Goal: Unclear: Browse casually

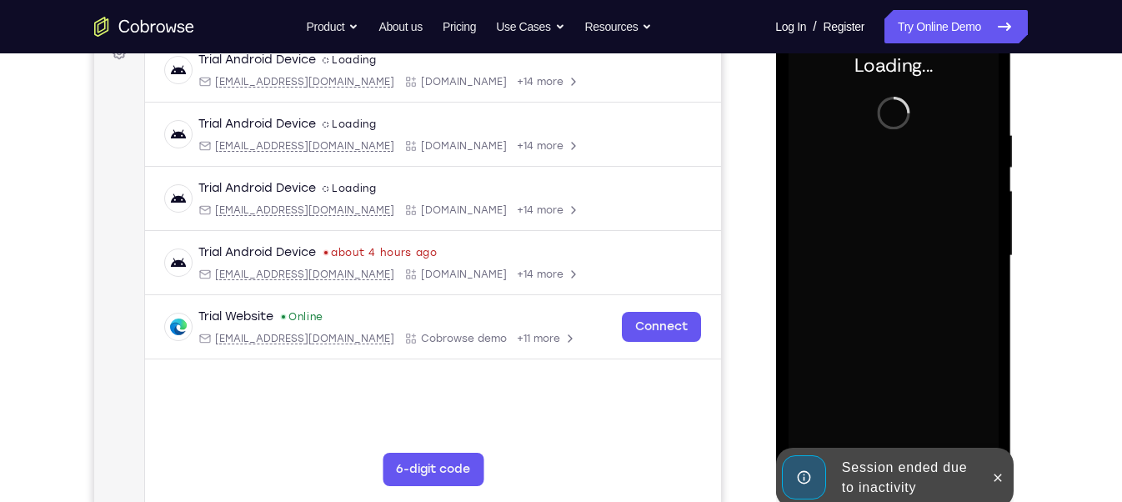
scroll to position [273, 0]
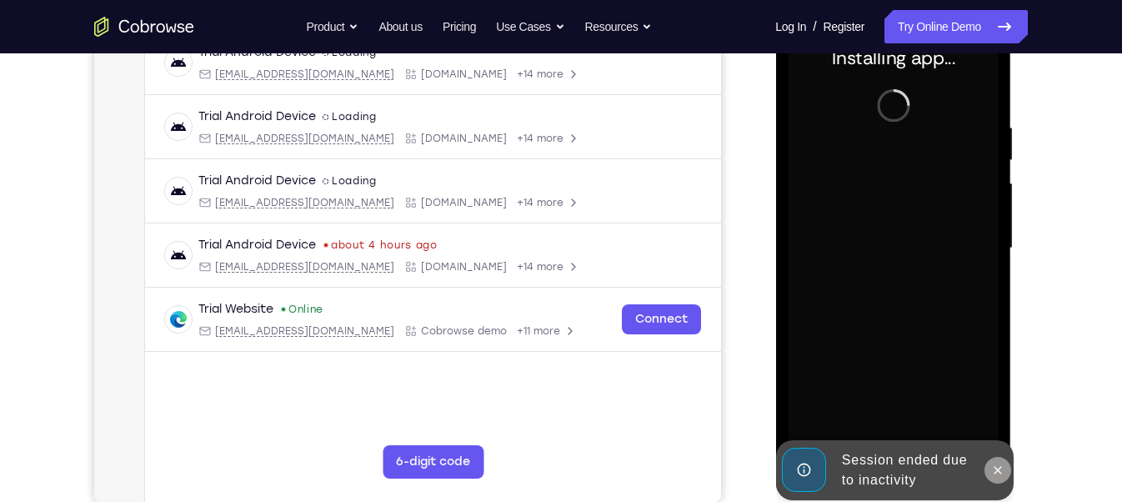
click at [1004, 468] on button at bounding box center [996, 470] width 27 height 27
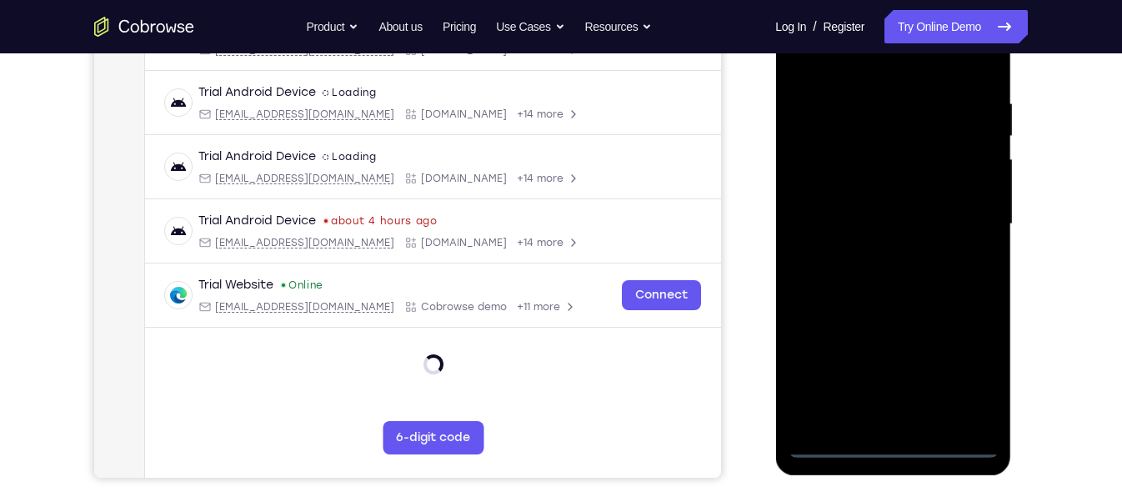
scroll to position [302, 0]
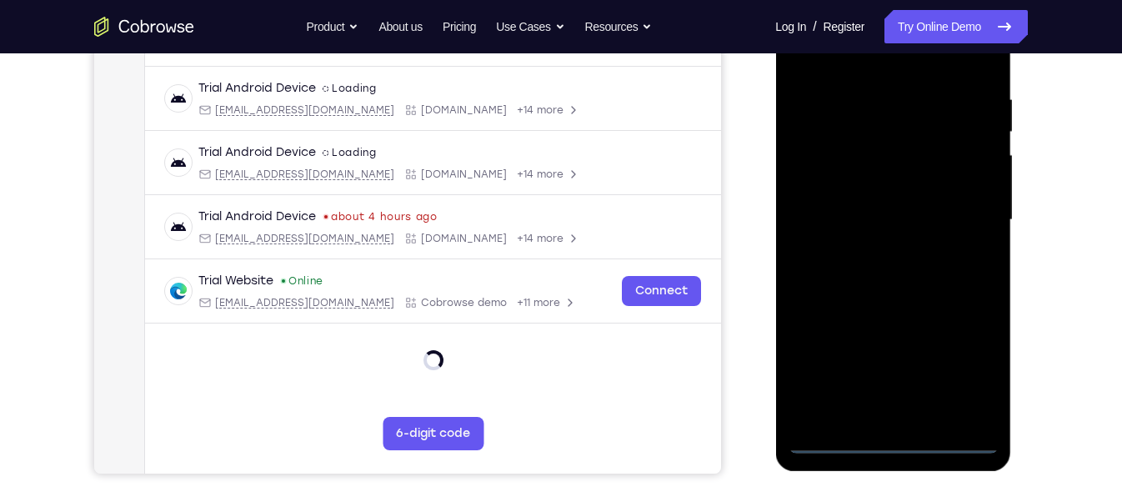
click at [896, 443] on div at bounding box center [893, 220] width 210 height 467
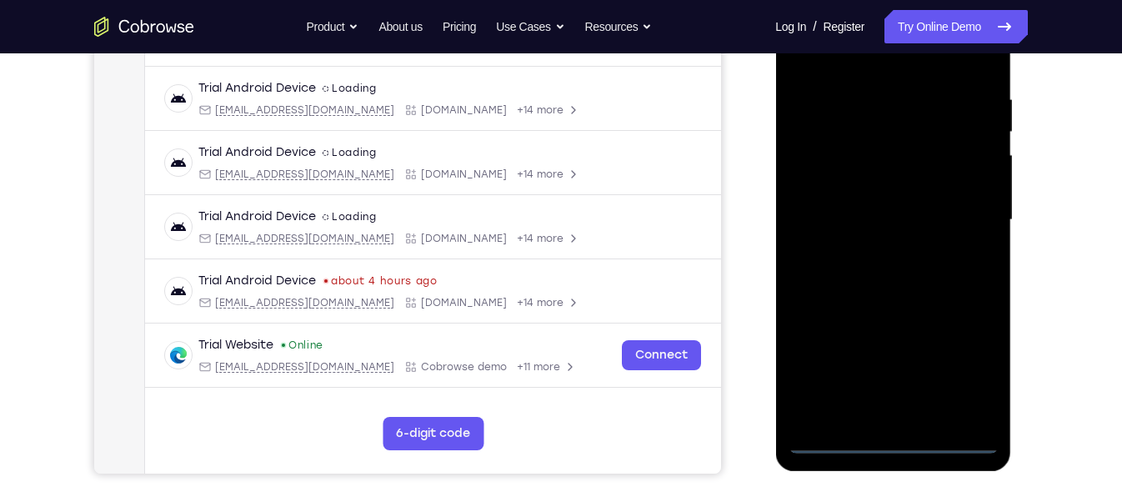
click at [974, 358] on div at bounding box center [893, 220] width 210 height 467
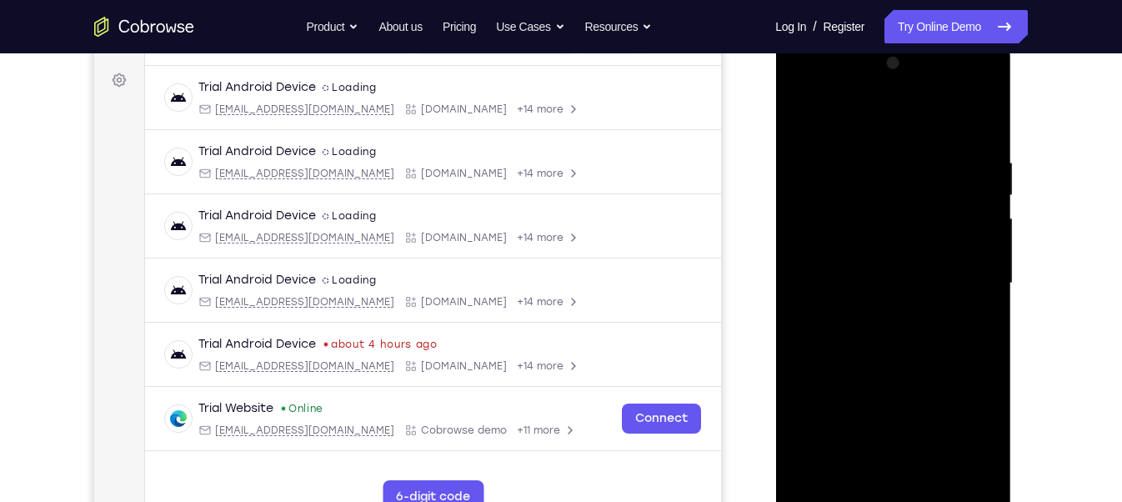
scroll to position [229, 0]
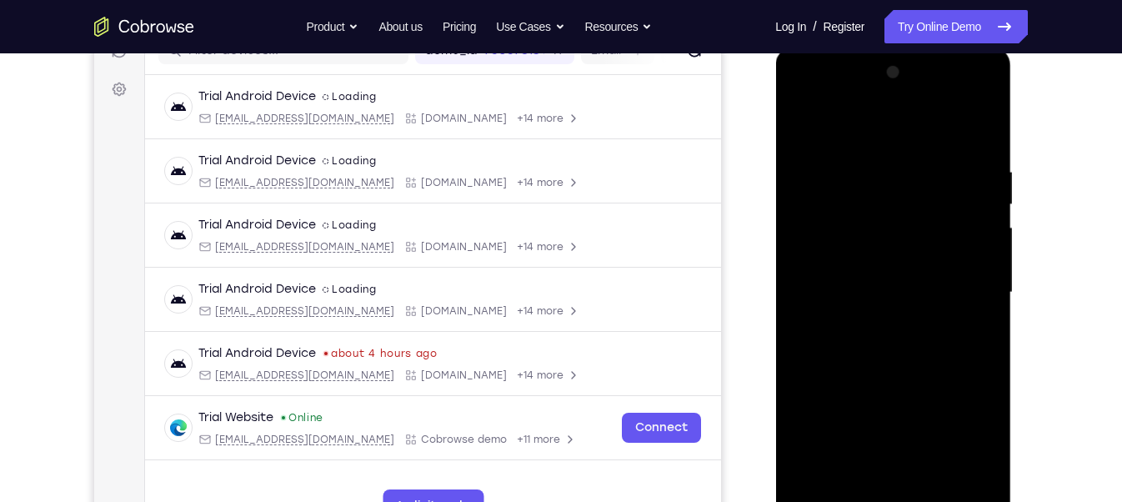
click at [810, 93] on div at bounding box center [893, 292] width 210 height 467
click at [949, 293] on div at bounding box center [893, 292] width 210 height 467
click at [861, 448] on div at bounding box center [893, 292] width 210 height 467
click at [882, 323] on div at bounding box center [893, 292] width 210 height 467
click at [873, 269] on div at bounding box center [893, 292] width 210 height 467
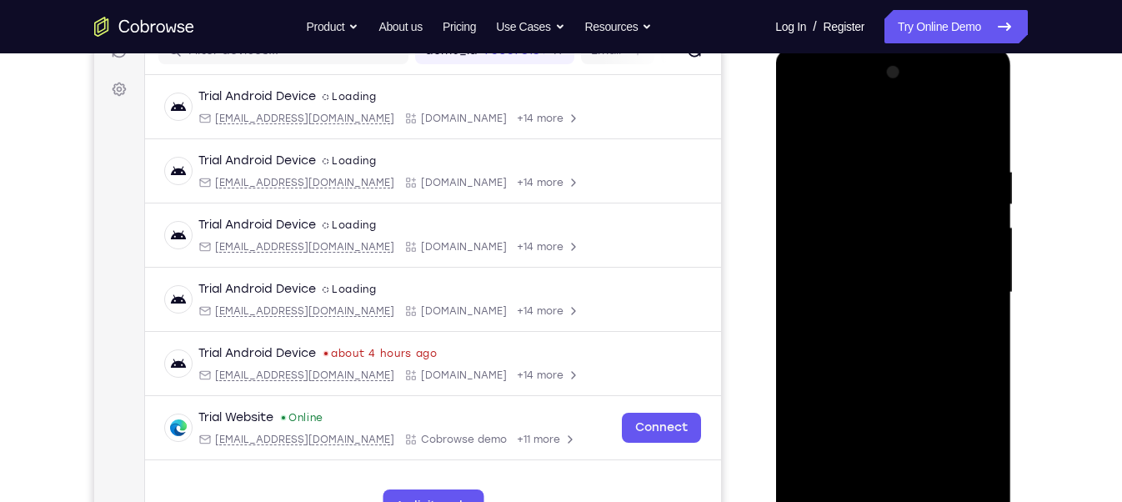
click at [888, 262] on div at bounding box center [893, 292] width 210 height 467
click at [891, 289] on div at bounding box center [893, 292] width 210 height 467
click at [880, 343] on div at bounding box center [893, 292] width 210 height 467
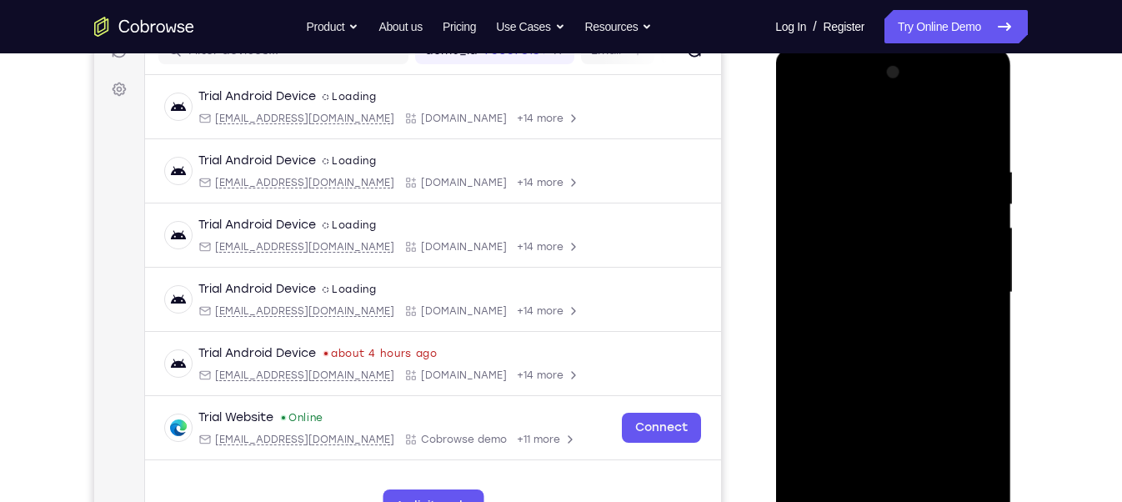
scroll to position [252, 0]
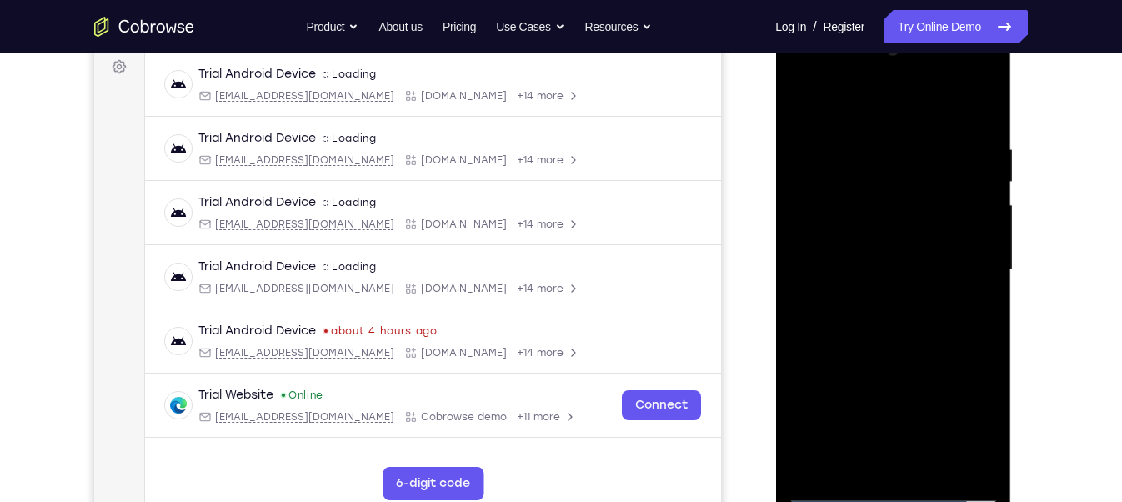
click at [932, 351] on div at bounding box center [893, 270] width 210 height 467
click at [938, 464] on div at bounding box center [893, 270] width 210 height 467
click at [904, 358] on div at bounding box center [893, 270] width 210 height 467
click at [928, 253] on div at bounding box center [893, 270] width 210 height 467
click at [969, 308] on div at bounding box center [893, 270] width 210 height 467
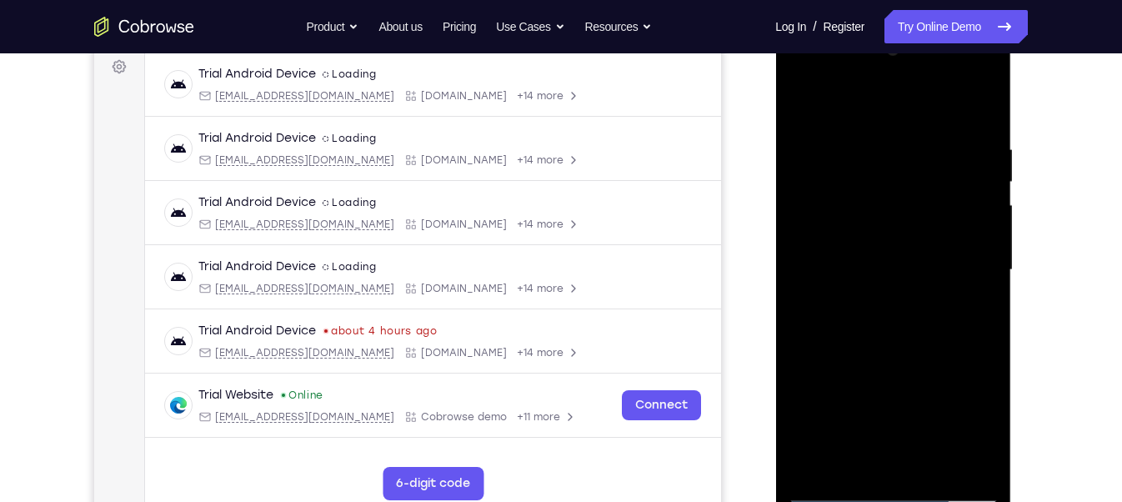
click at [971, 312] on div at bounding box center [893, 270] width 210 height 467
click at [799, 101] on div at bounding box center [893, 270] width 210 height 467
click at [873, 278] on div at bounding box center [893, 270] width 210 height 467
drag, startPoint x: 900, startPoint y: 243, endPoint x: 896, endPoint y: 316, distance: 73.5
click at [896, 316] on div at bounding box center [893, 270] width 210 height 467
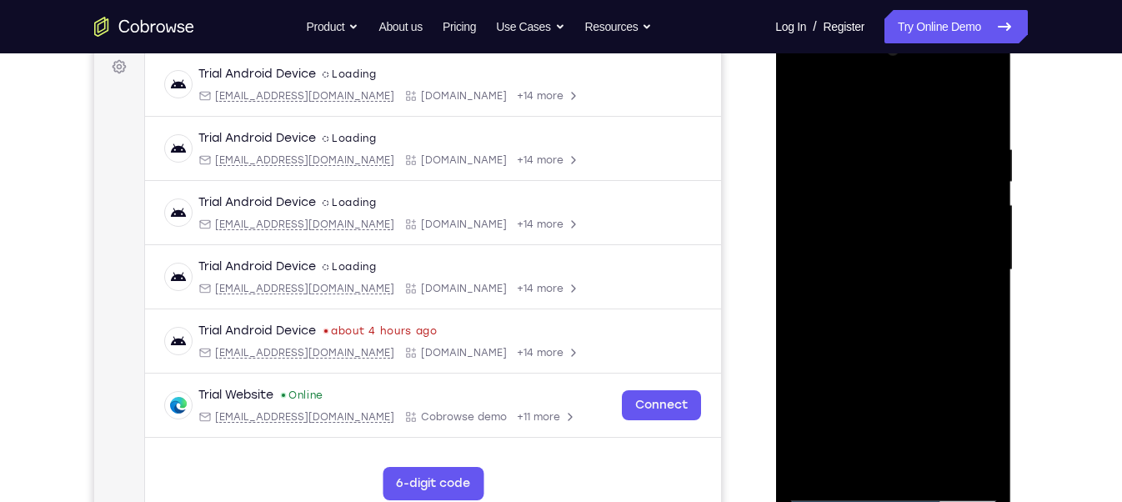
drag, startPoint x: 928, startPoint y: 242, endPoint x: 920, endPoint y: 337, distance: 95.4
click at [920, 337] on div at bounding box center [893, 270] width 210 height 467
drag, startPoint x: 957, startPoint y: 228, endPoint x: 949, endPoint y: 330, distance: 102.0
click at [949, 330] on div at bounding box center [893, 270] width 210 height 467
drag, startPoint x: 936, startPoint y: 216, endPoint x: 923, endPoint y: 335, distance: 119.8
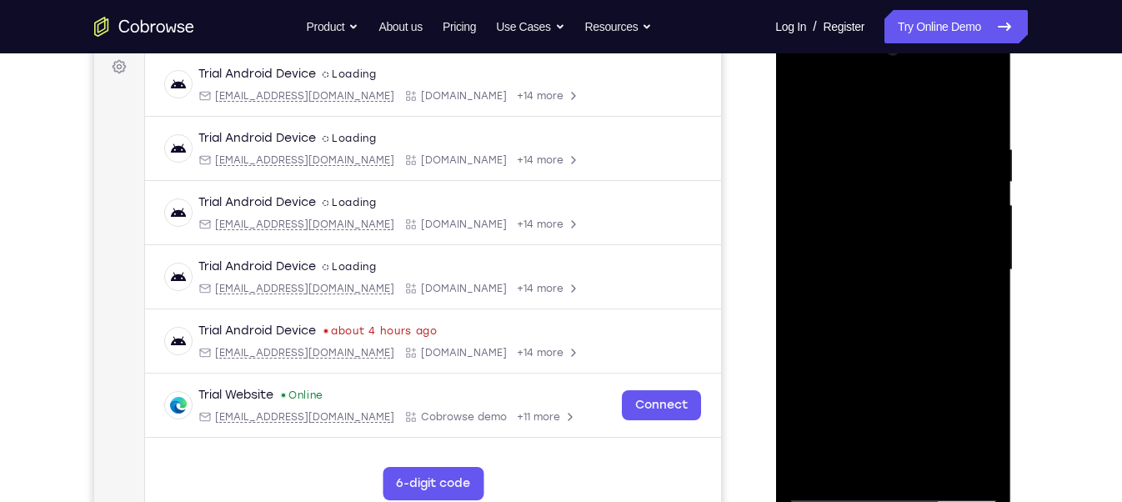
click at [925, 327] on div at bounding box center [893, 270] width 210 height 467
drag, startPoint x: 916, startPoint y: 356, endPoint x: 910, endPoint y: 258, distance: 97.7
click at [910, 258] on div at bounding box center [893, 270] width 210 height 467
drag, startPoint x: 908, startPoint y: 324, endPoint x: 894, endPoint y: 275, distance: 51.2
click at [899, 286] on div at bounding box center [893, 270] width 210 height 467
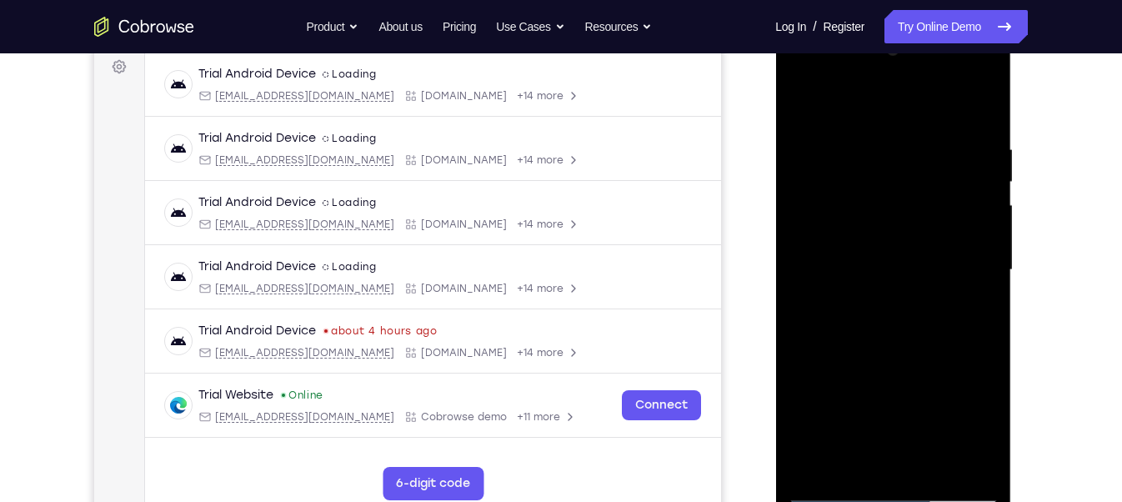
drag, startPoint x: 899, startPoint y: 358, endPoint x: 908, endPoint y: 218, distance: 139.4
click at [908, 218] on div at bounding box center [893, 270] width 210 height 467
drag, startPoint x: 900, startPoint y: 307, endPoint x: 904, endPoint y: 262, distance: 45.2
click at [904, 262] on div at bounding box center [893, 270] width 210 height 467
drag, startPoint x: 918, startPoint y: 411, endPoint x: 909, endPoint y: 301, distance: 110.4
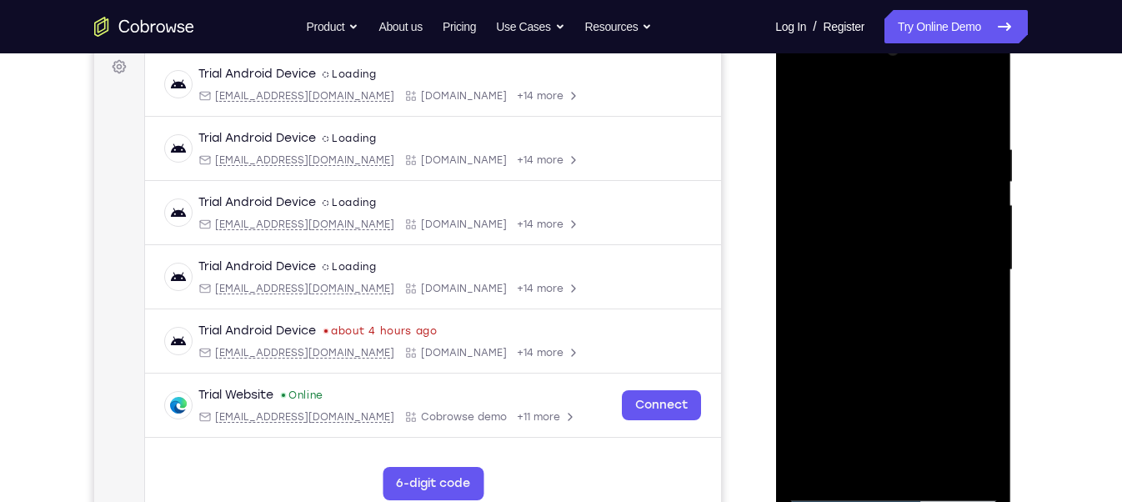
click at [909, 315] on div at bounding box center [893, 270] width 210 height 467
click at [803, 116] on div at bounding box center [893, 270] width 210 height 467
click at [808, 103] on div at bounding box center [893, 270] width 210 height 467
click at [806, 103] on div at bounding box center [893, 270] width 210 height 467
click at [803, 103] on div at bounding box center [893, 270] width 210 height 467
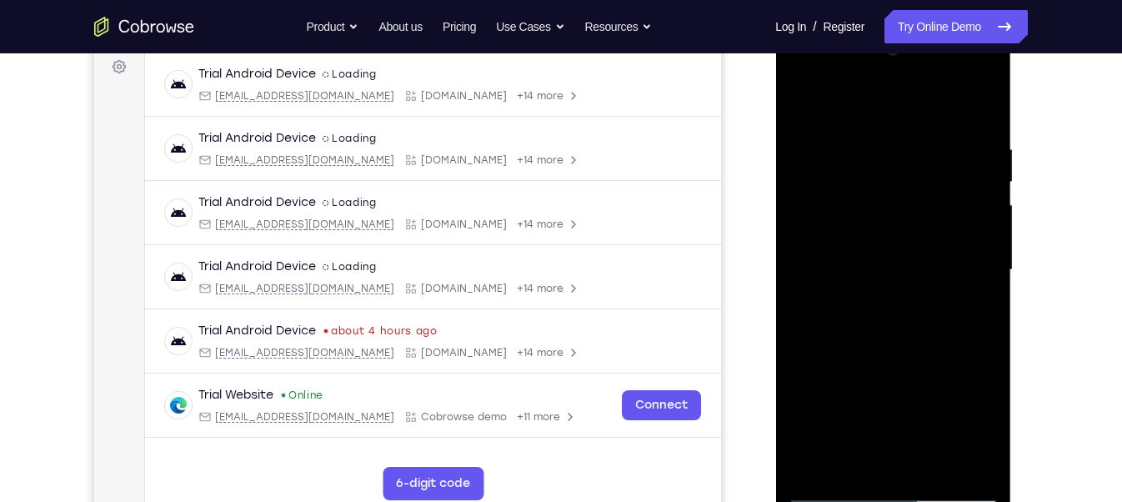
click at [931, 463] on div at bounding box center [893, 270] width 210 height 467
click at [935, 471] on div at bounding box center [893, 270] width 210 height 467
click at [938, 467] on div at bounding box center [893, 270] width 210 height 467
click at [833, 493] on div at bounding box center [893, 270] width 210 height 467
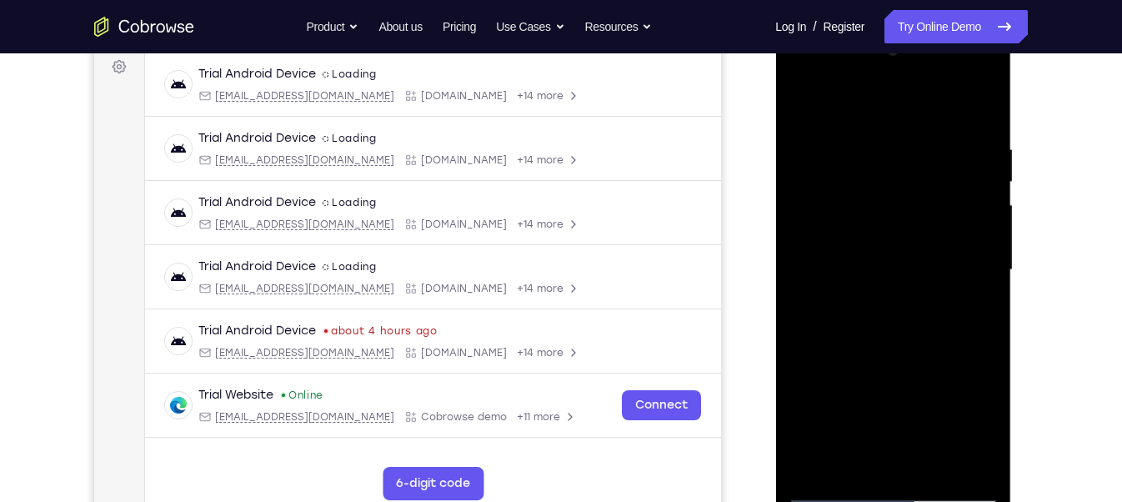
scroll to position [267, 0]
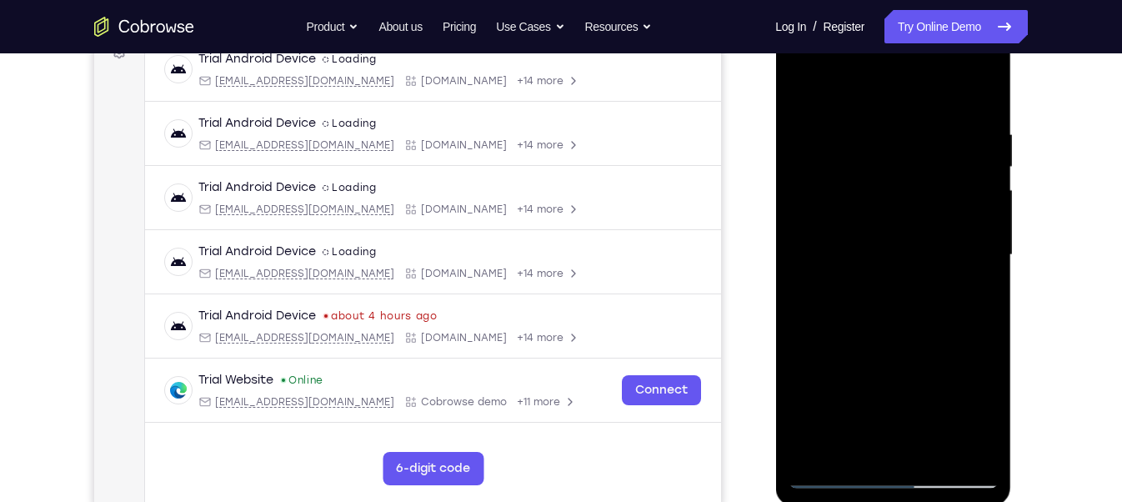
click at [882, 239] on div at bounding box center [893, 255] width 210 height 467
click at [880, 233] on div at bounding box center [893, 255] width 210 height 467
click at [849, 228] on div at bounding box center [893, 255] width 210 height 467
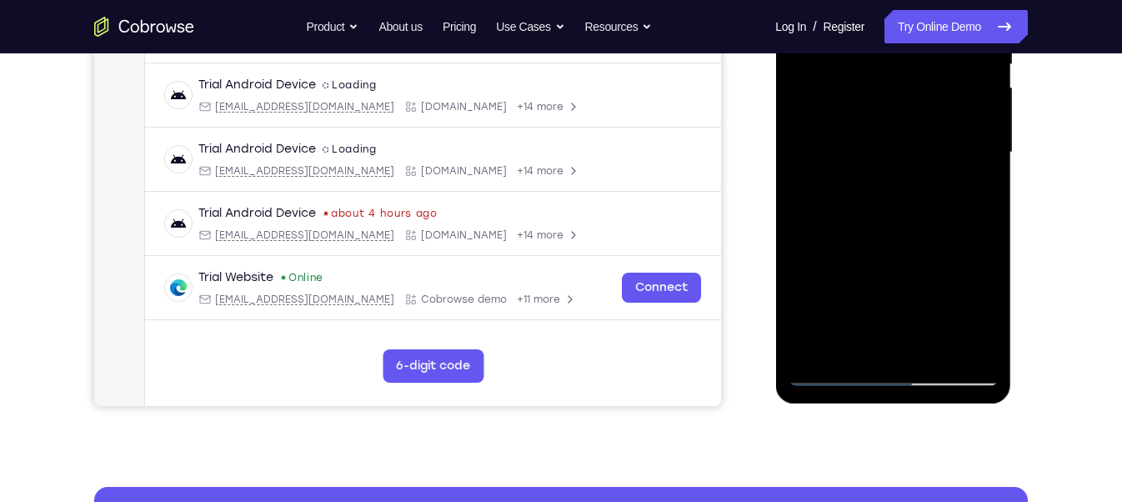
click at [910, 123] on div at bounding box center [893, 152] width 210 height 467
drag, startPoint x: 899, startPoint y: -9, endPoint x: 908, endPoint y: 213, distance: 221.9
click at [908, 213] on div at bounding box center [893, 152] width 210 height 467
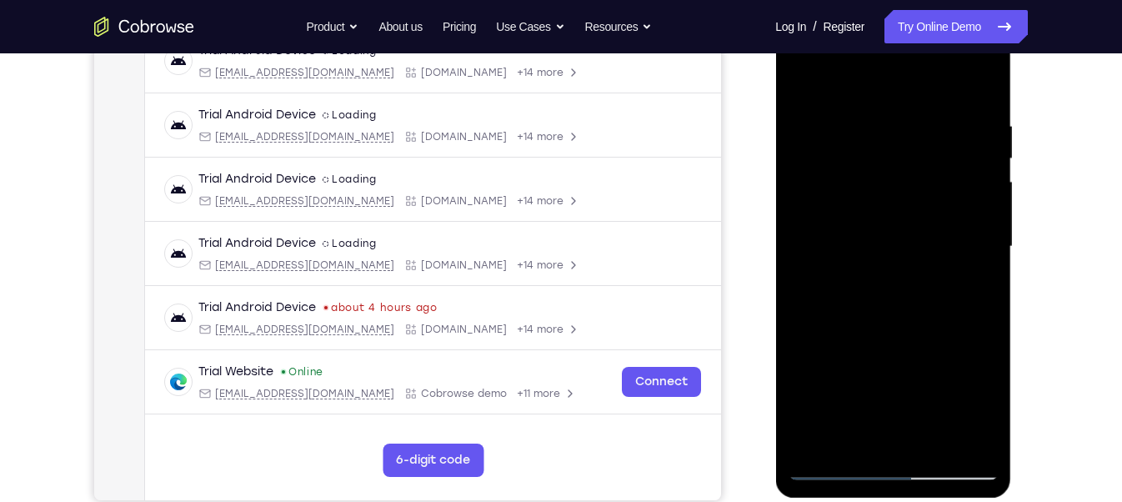
click at [980, 318] on div at bounding box center [893, 246] width 210 height 467
click at [993, 320] on div at bounding box center [893, 246] width 210 height 467
click at [931, 445] on div at bounding box center [893, 246] width 210 height 467
drag, startPoint x: 921, startPoint y: 158, endPoint x: 908, endPoint y: 413, distance: 255.4
click at [908, 413] on div at bounding box center [893, 246] width 210 height 467
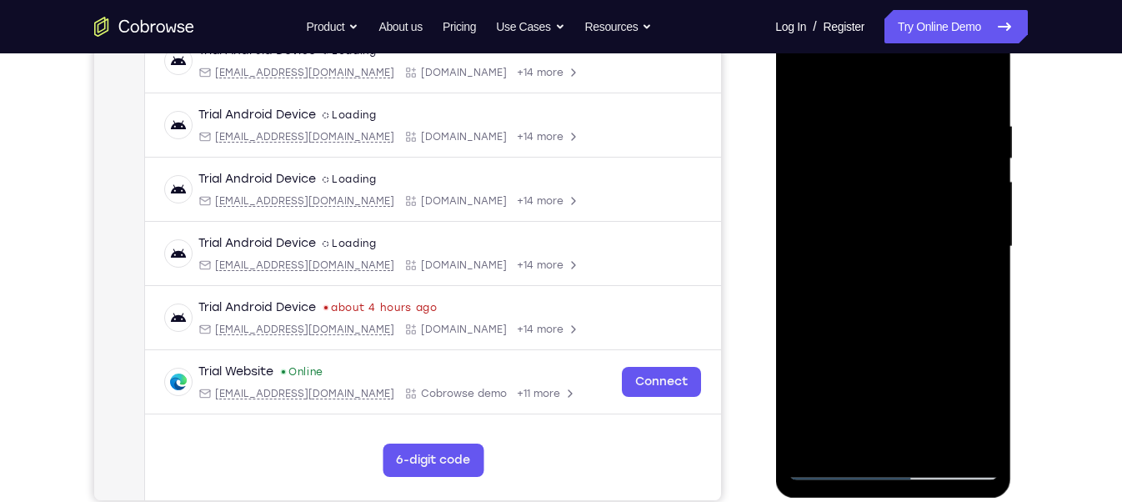
click at [936, 443] on div at bounding box center [893, 246] width 210 height 467
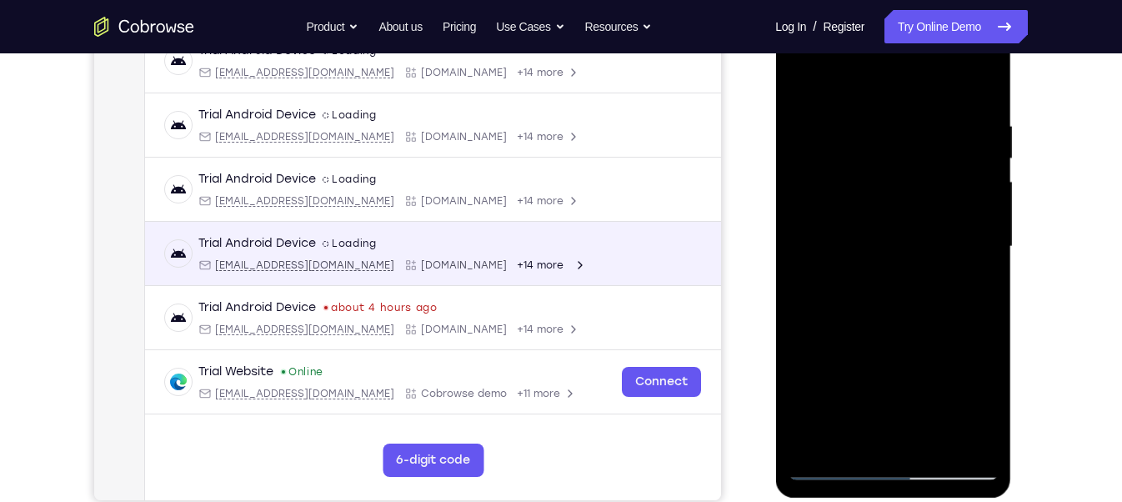
scroll to position [368, 0]
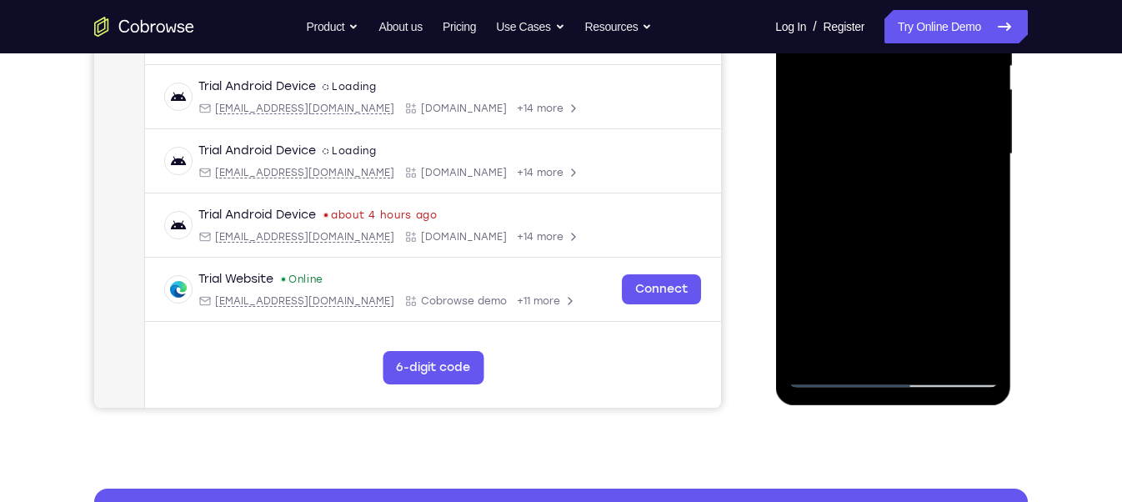
click at [871, 136] on div at bounding box center [893, 154] width 210 height 467
click at [868, 133] on div at bounding box center [893, 154] width 210 height 467
click at [961, 120] on div at bounding box center [893, 154] width 210 height 467
click at [807, 0] on div at bounding box center [893, 154] width 210 height 467
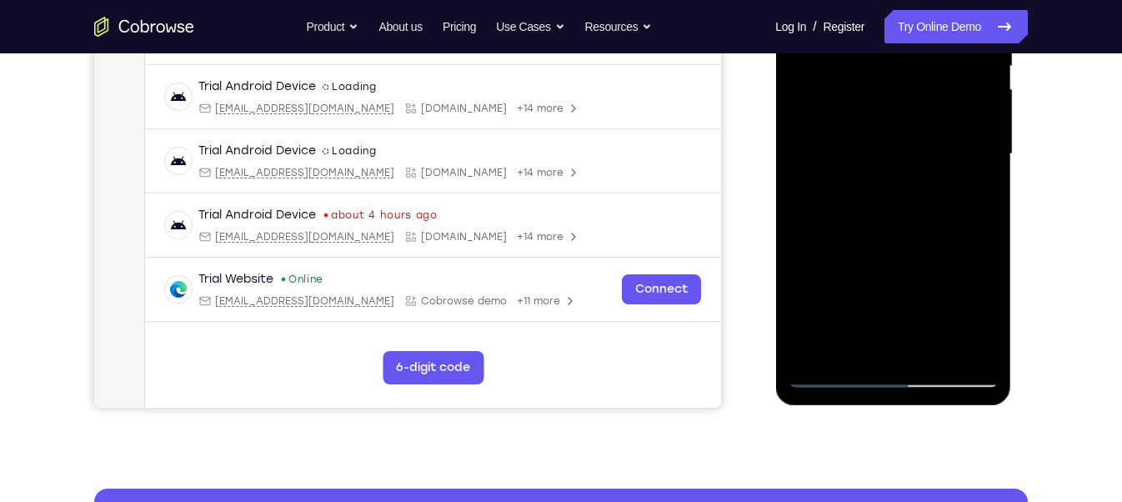
scroll to position [244, 0]
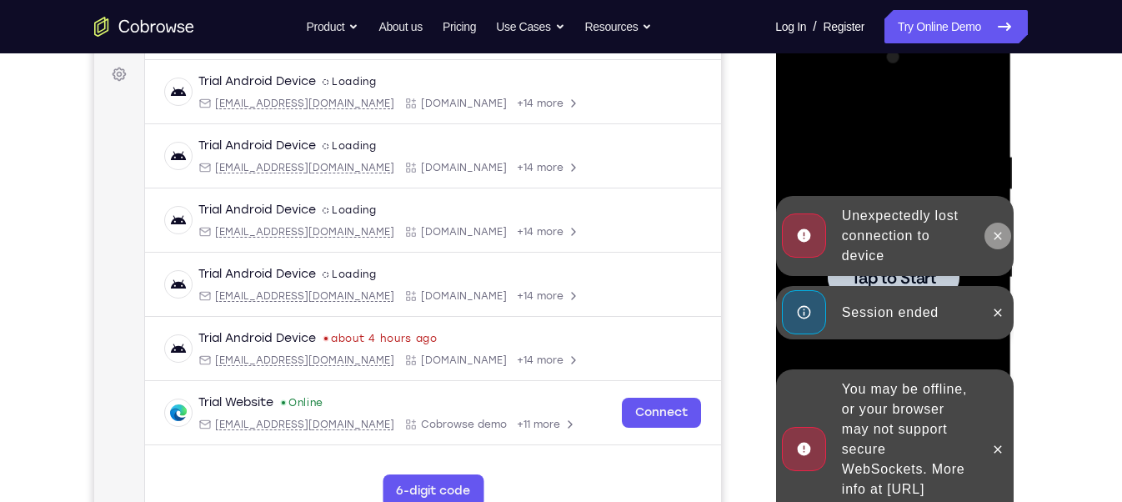
click at [1005, 238] on button at bounding box center [996, 236] width 27 height 27
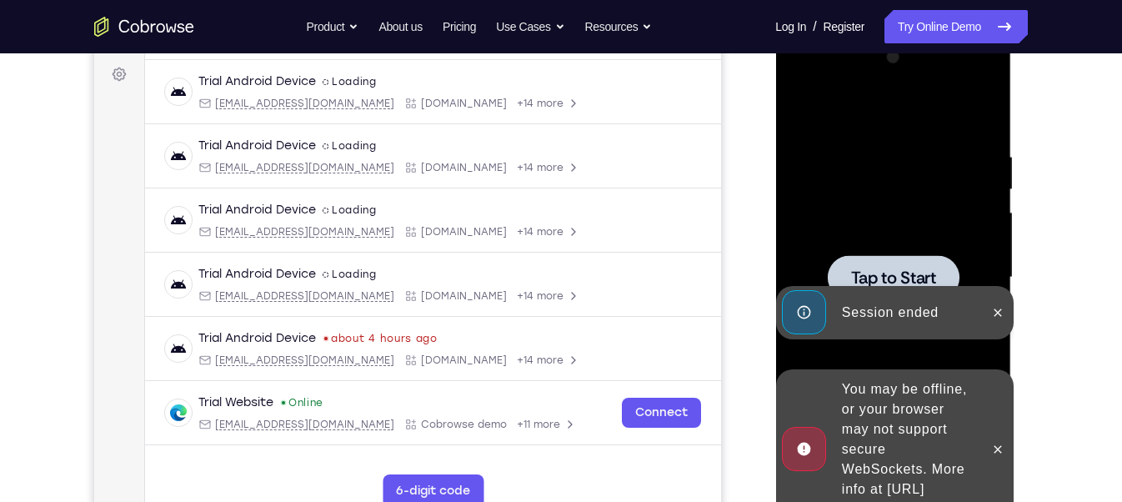
click at [998, 326] on div at bounding box center [996, 312] width 27 height 53
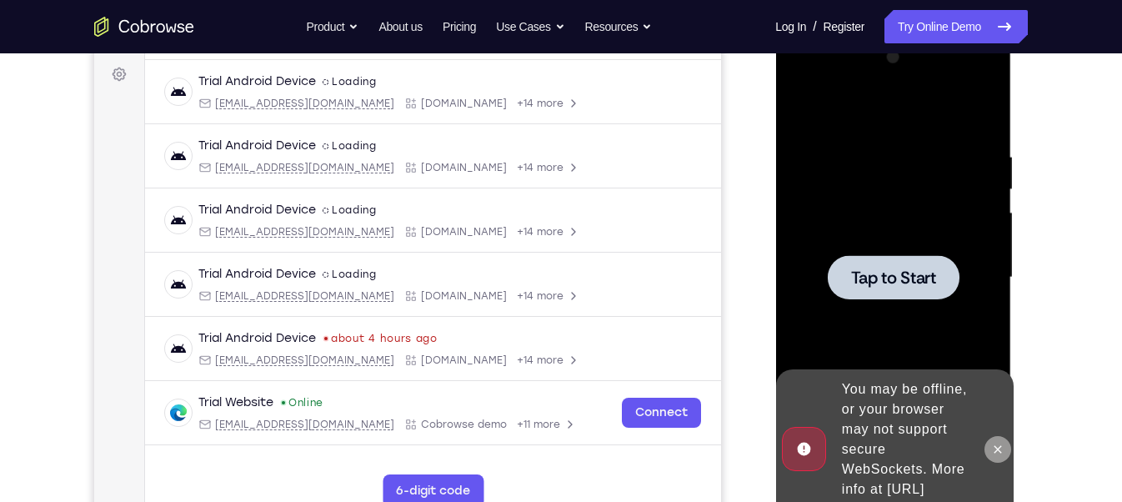
click at [1003, 443] on icon at bounding box center [996, 449] width 13 height 13
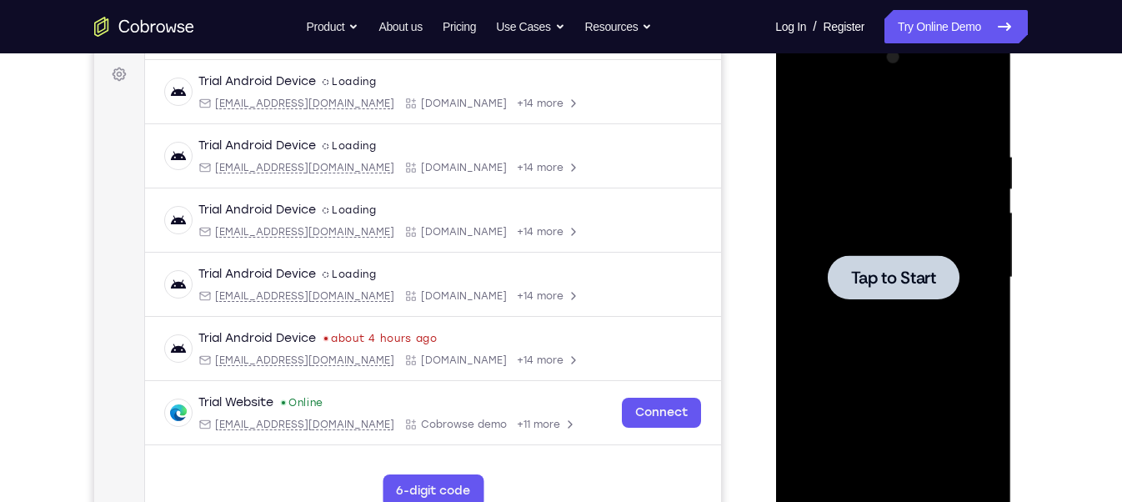
click at [848, 145] on div at bounding box center [893, 277] width 210 height 467
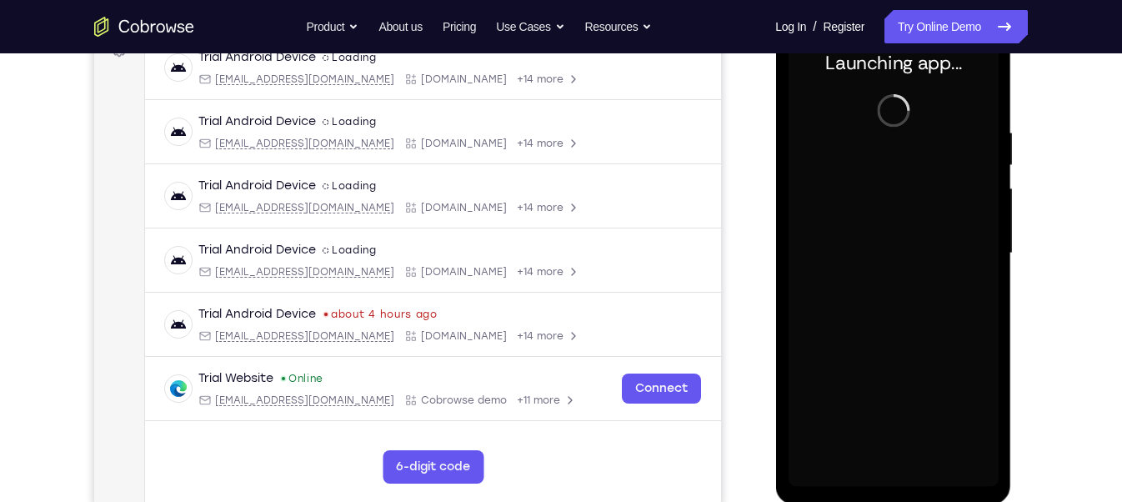
scroll to position [269, 0]
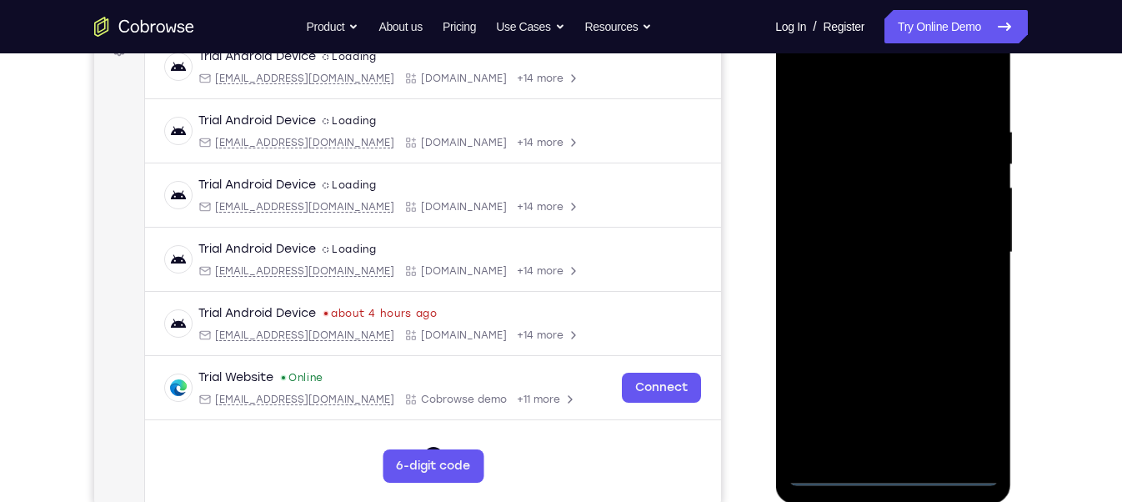
click at [894, 472] on div at bounding box center [893, 252] width 210 height 467
click at [890, 472] on div at bounding box center [893, 252] width 210 height 467
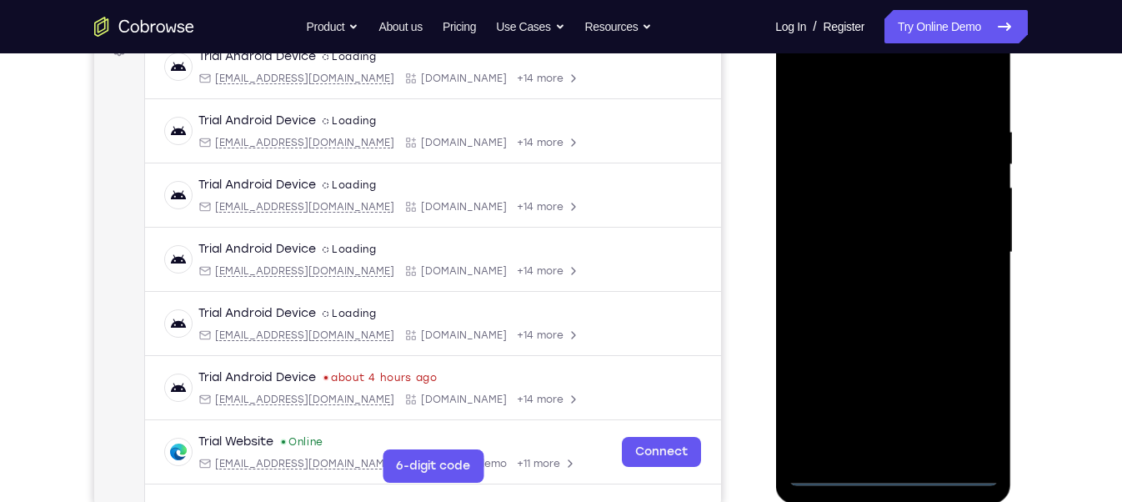
click at [890, 475] on div at bounding box center [893, 252] width 210 height 467
click at [963, 400] on div at bounding box center [893, 252] width 210 height 467
click at [925, 308] on div at bounding box center [893, 252] width 210 height 467
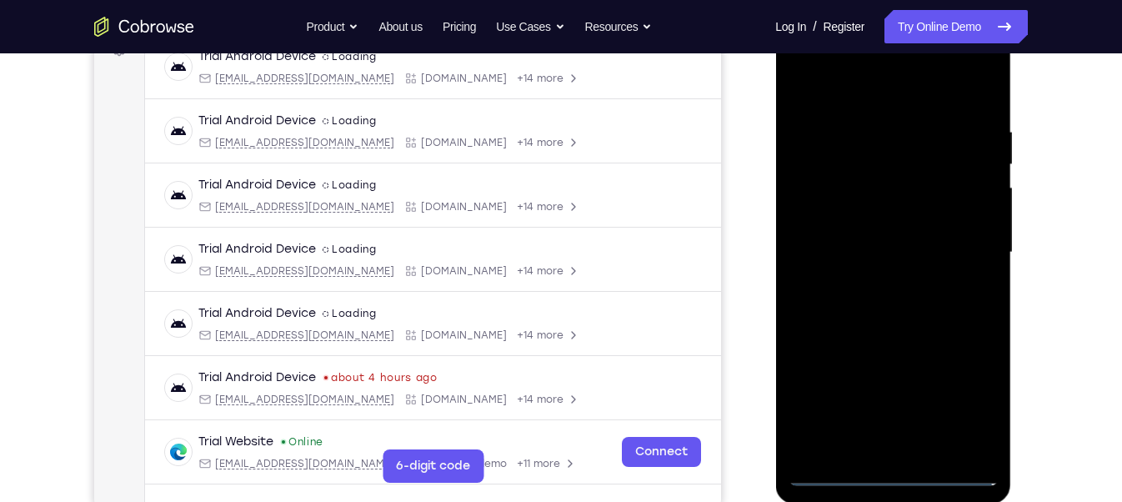
click at [925, 308] on div at bounding box center [893, 252] width 210 height 467
click at [968, 405] on div at bounding box center [893, 252] width 210 height 467
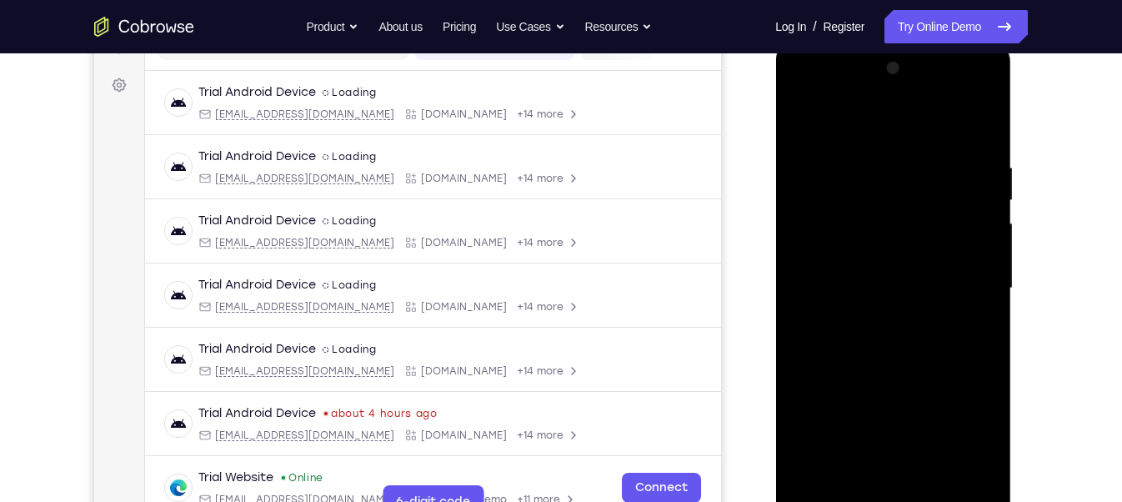
click at [972, 438] on div at bounding box center [893, 288] width 210 height 467
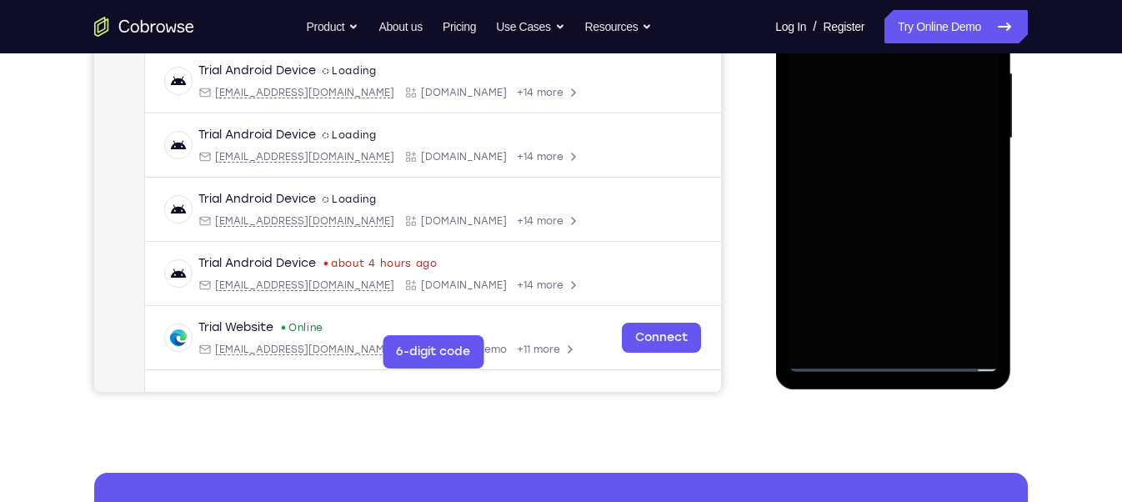
scroll to position [168, 0]
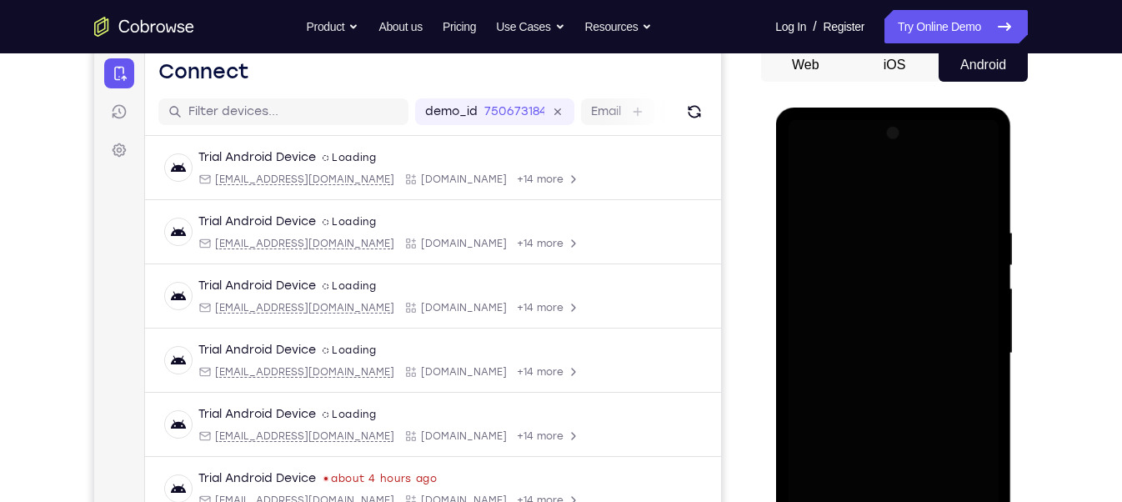
click at [911, 321] on div at bounding box center [893, 353] width 210 height 467
click at [798, 157] on div at bounding box center [893, 353] width 210 height 467
click at [803, 158] on div at bounding box center [893, 353] width 210 height 467
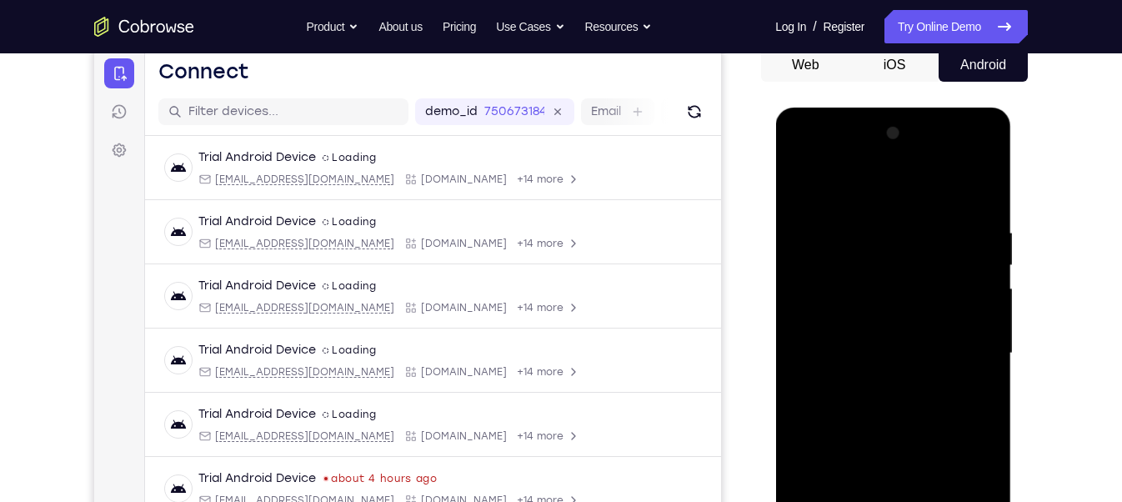
click at [803, 158] on div at bounding box center [893, 353] width 210 height 467
